Goal: Information Seeking & Learning: Learn about a topic

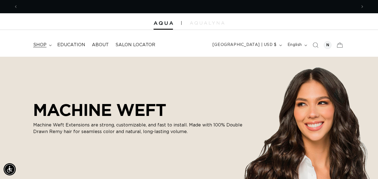
click at [43, 46] on span "shop" at bounding box center [39, 45] width 13 height 6
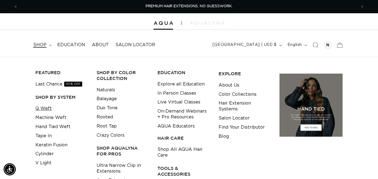
click at [42, 110] on link "Q Weft" at bounding box center [43, 108] width 16 height 9
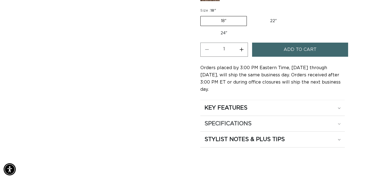
scroll to position [0, 338]
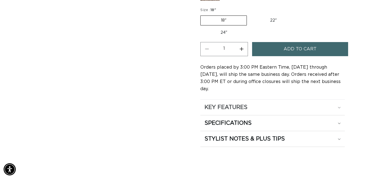
click at [298, 104] on div "KEY FEATURES" at bounding box center [272, 107] width 136 height 7
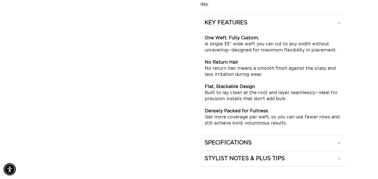
scroll to position [0, 0]
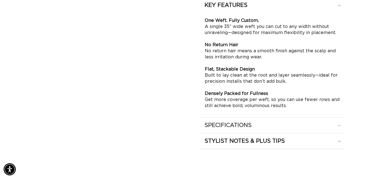
click at [325, 122] on div "SPECIFICATIONS" at bounding box center [272, 125] width 136 height 7
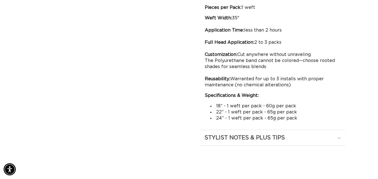
scroll to position [497, 0]
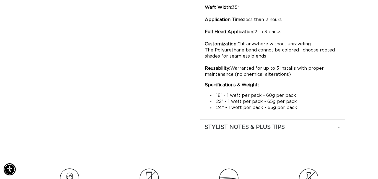
click at [252, 123] on summary "STYLIST NOTES & PLUS TIPS" at bounding box center [272, 126] width 144 height 15
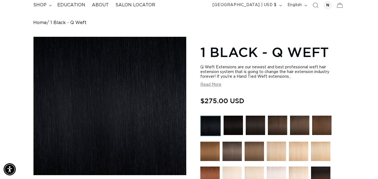
scroll to position [0, 0]
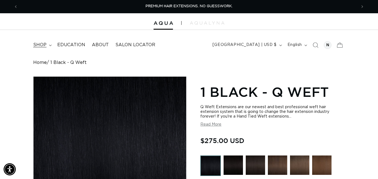
click at [38, 46] on span "shop" at bounding box center [39, 45] width 13 height 6
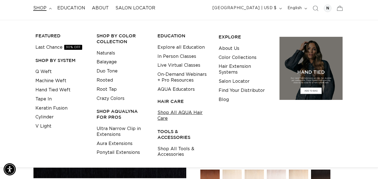
click at [162, 112] on link "Shop All AQUA Hair Care" at bounding box center [183, 115] width 53 height 15
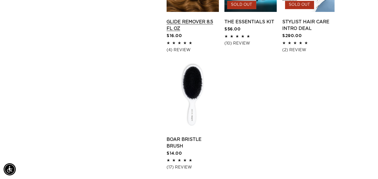
scroll to position [520, 0]
